Goal: Task Accomplishment & Management: Use online tool/utility

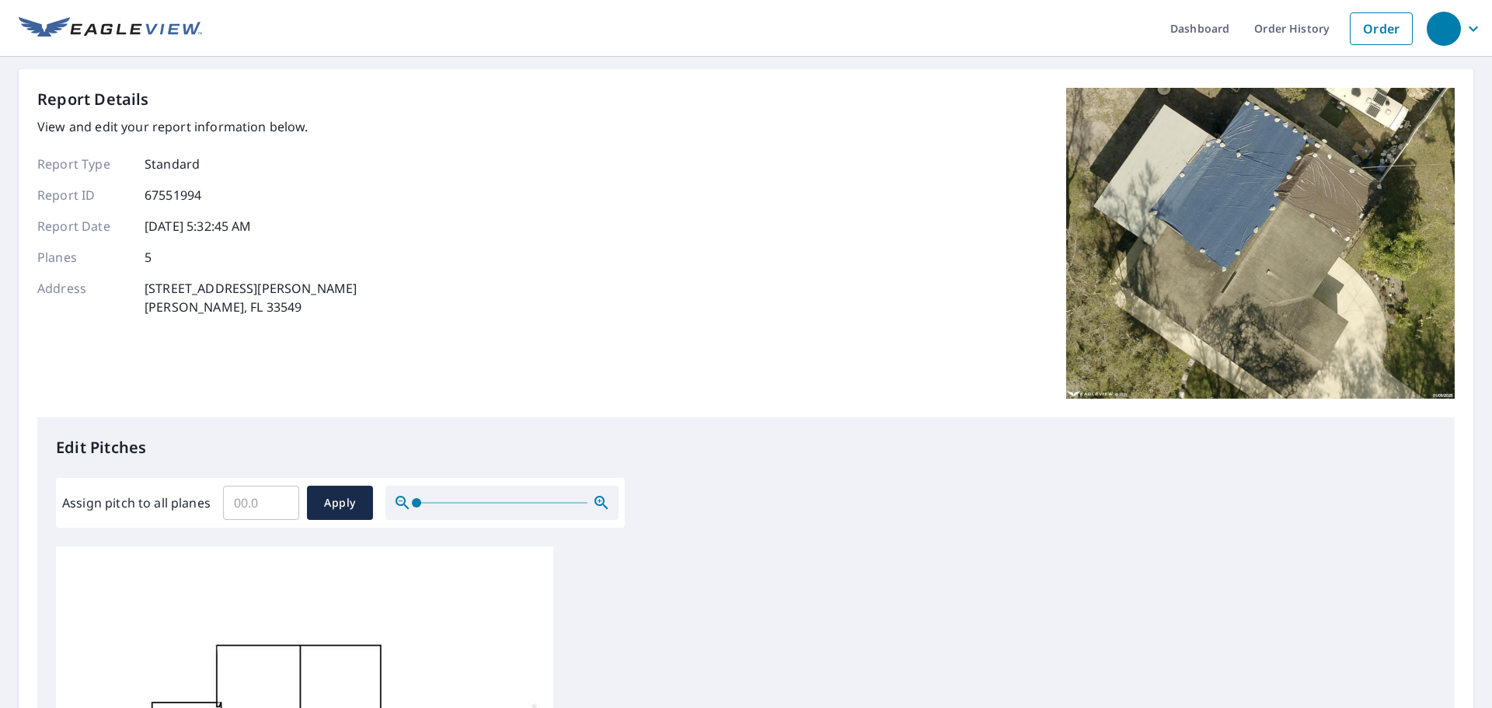
click at [243, 507] on input "Assign pitch to all planes" at bounding box center [261, 503] width 76 height 44
type input "4.5"
click at [339, 505] on span "Apply" at bounding box center [339, 502] width 41 height 19
type input "4.5"
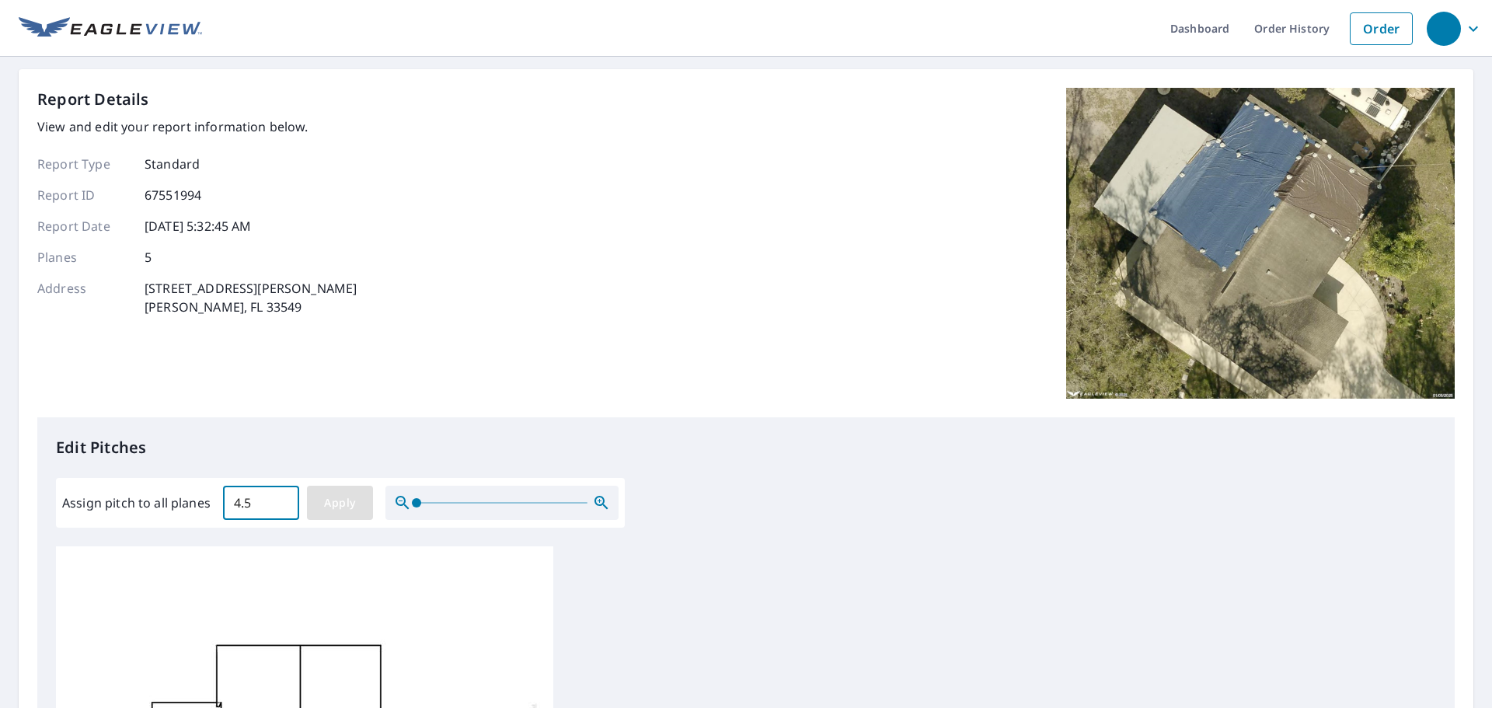
type input "4.5"
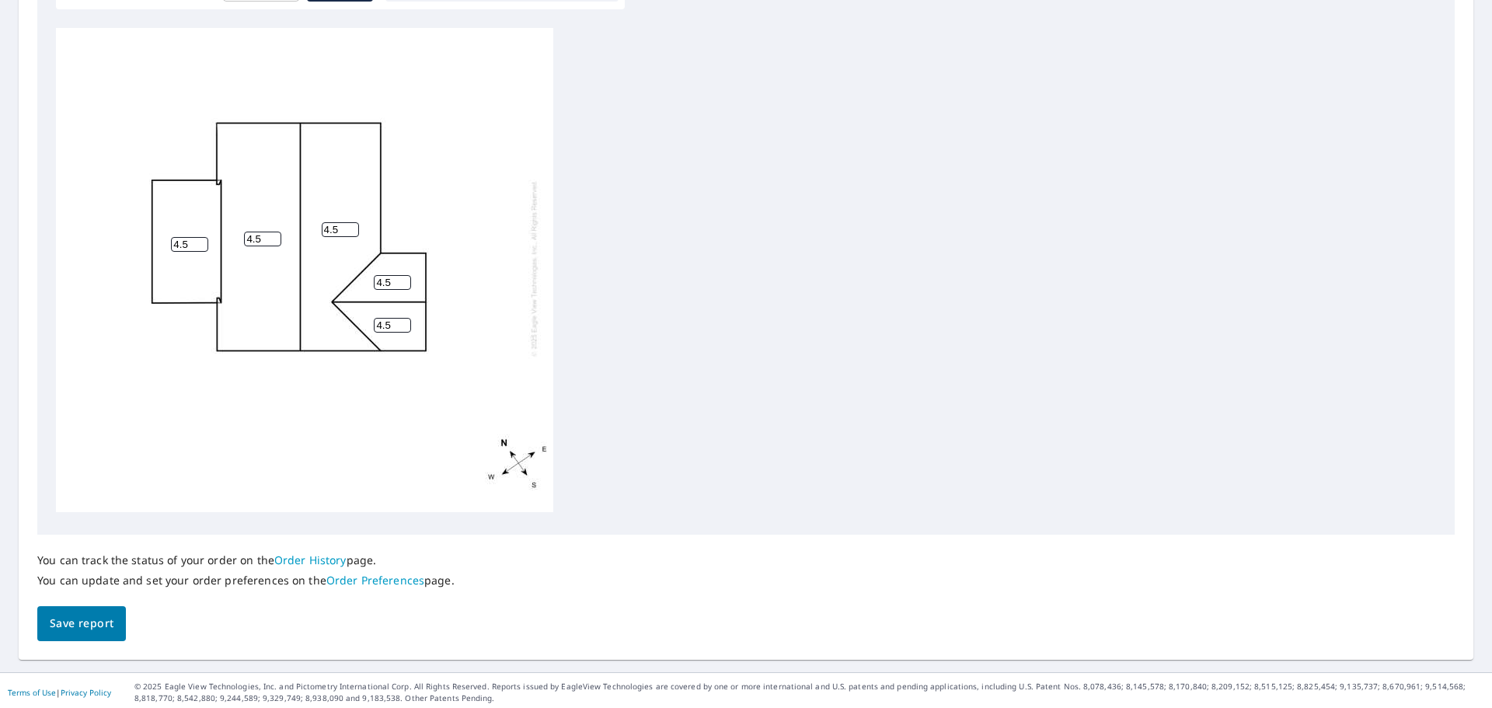
drag, startPoint x: 192, startPoint y: 230, endPoint x: 158, endPoint y: 233, distance: 34.3
click at [163, 233] on div "4.5 4.5 4.5 4.5 4.5" at bounding box center [304, 268] width 497 height 488
type input "0.5"
click at [258, 391] on div "4.5 4.5 0.5 4.5 4.5" at bounding box center [304, 268] width 497 height 488
click at [86, 629] on span "Save report" at bounding box center [82, 623] width 64 height 19
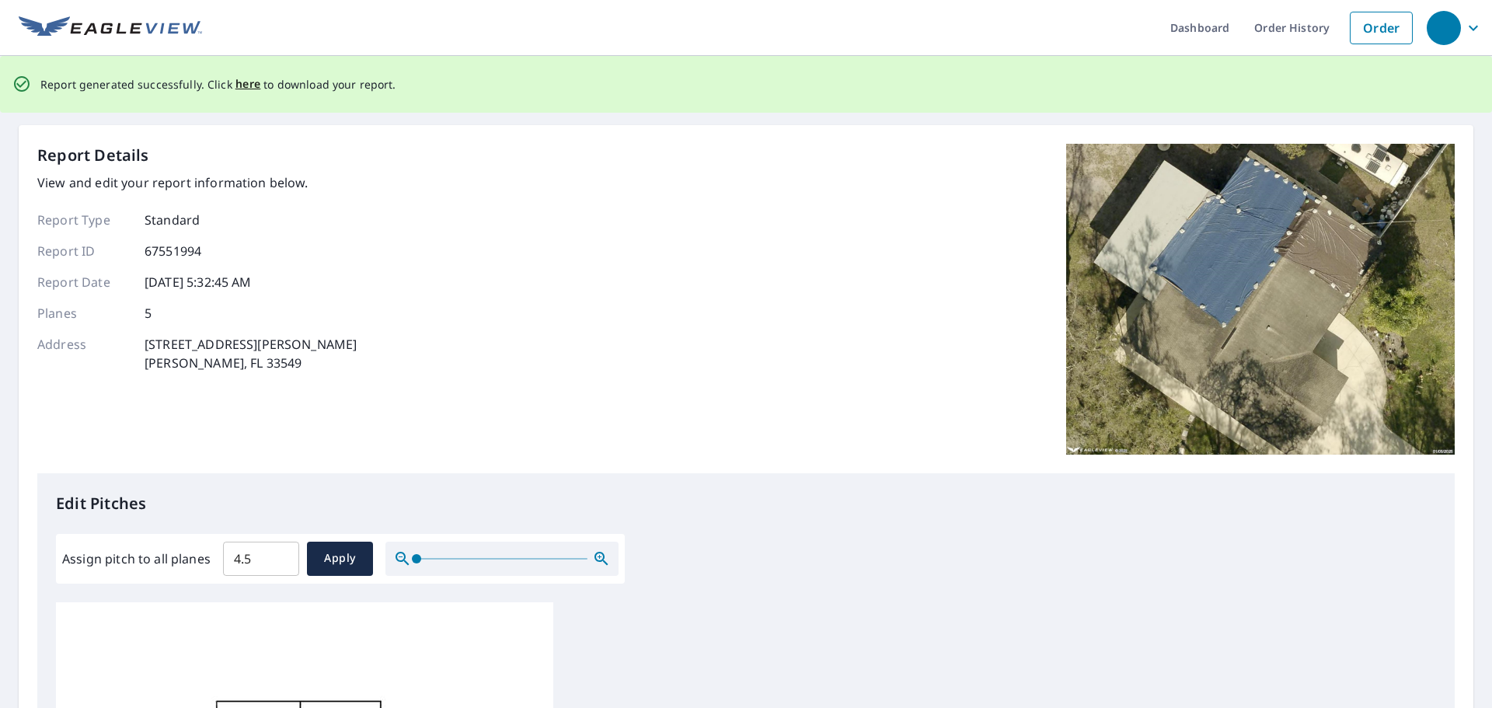
scroll to position [0, 0]
click at [239, 85] on span "here" at bounding box center [248, 84] width 26 height 19
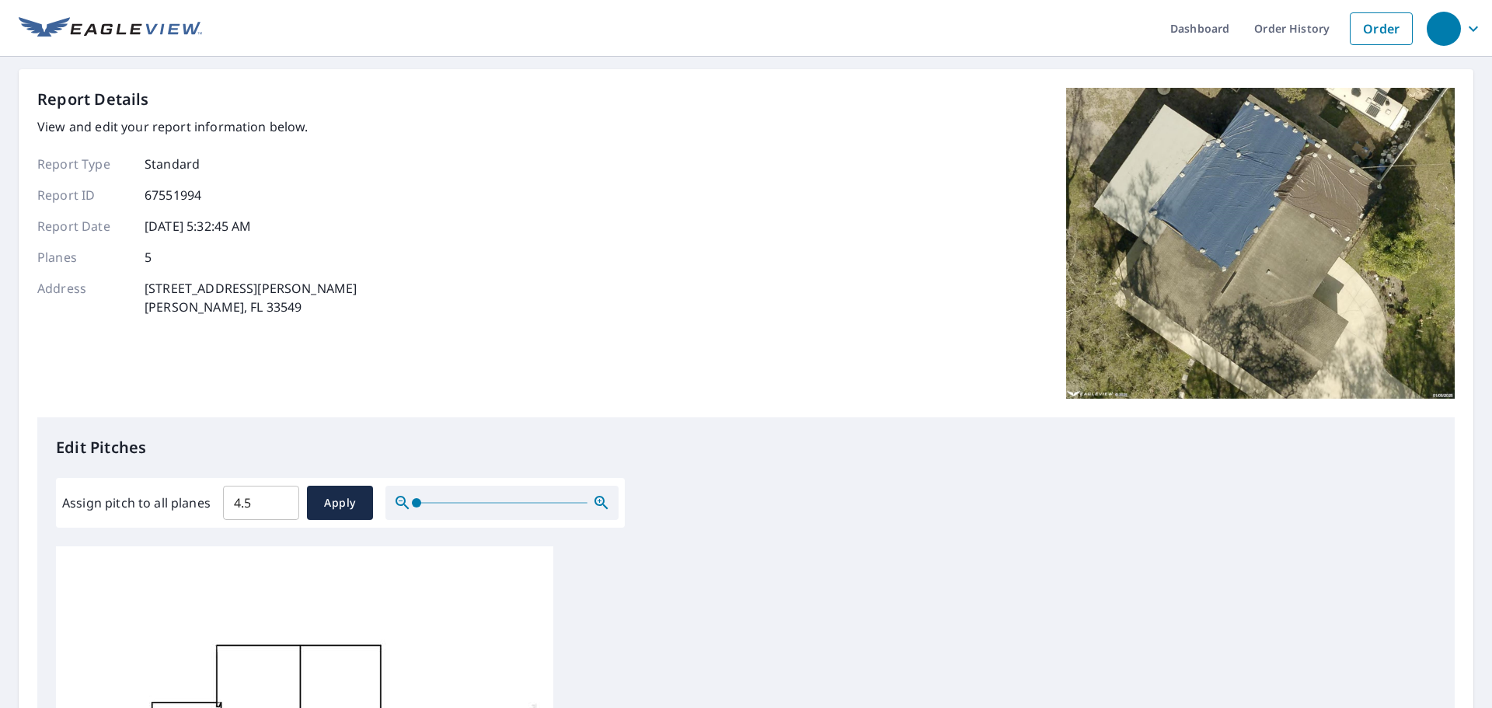
click at [669, 266] on div "Report Details View and edit your report information below. Report Type Standar…" at bounding box center [745, 252] width 1417 height 329
